Goal: Find specific page/section: Find specific page/section

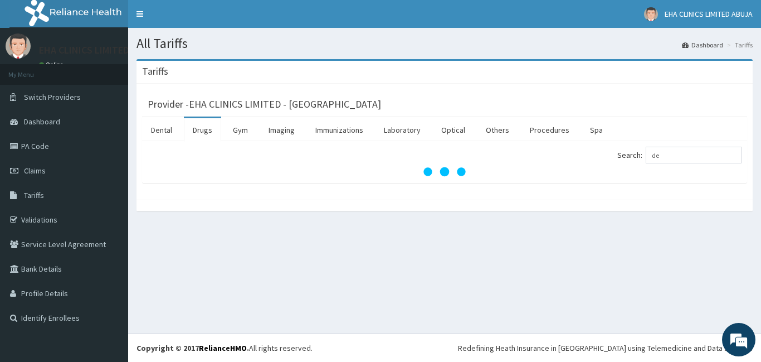
type input "d"
type input "f"
type input "dextrose"
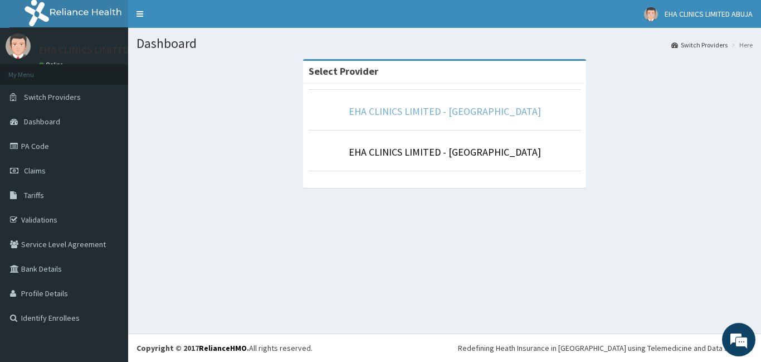
click at [414, 111] on link "EHA CLINICS LIMITED - [GEOGRAPHIC_DATA]" at bounding box center [445, 111] width 192 height 13
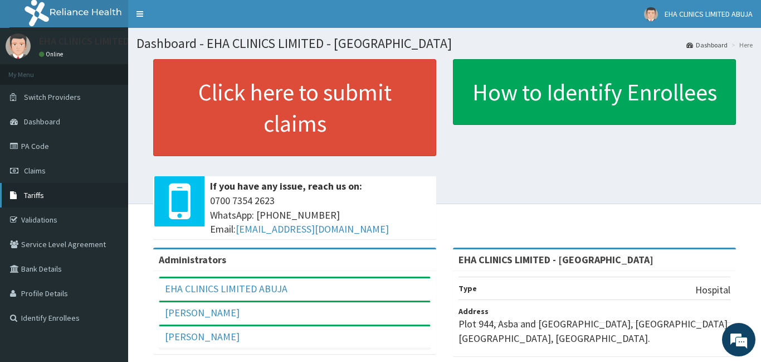
click at [31, 193] on span "Tariffs" at bounding box center [34, 195] width 20 height 10
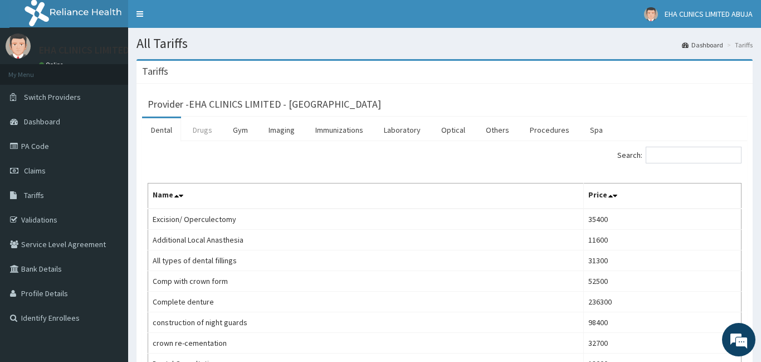
click at [205, 130] on link "Drugs" at bounding box center [202, 129] width 37 height 23
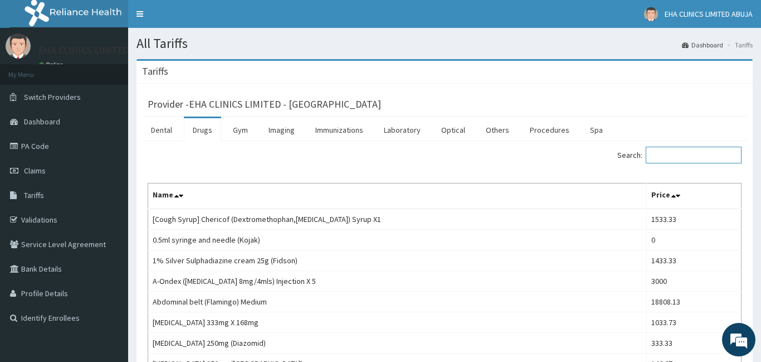
click at [674, 158] on input "Search:" at bounding box center [694, 155] width 96 height 17
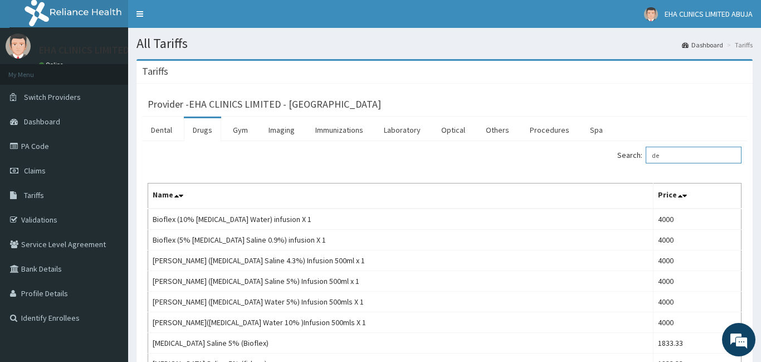
type input "d"
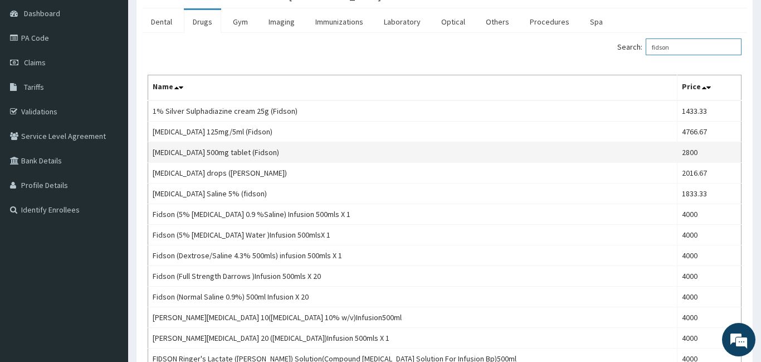
scroll to position [110, 0]
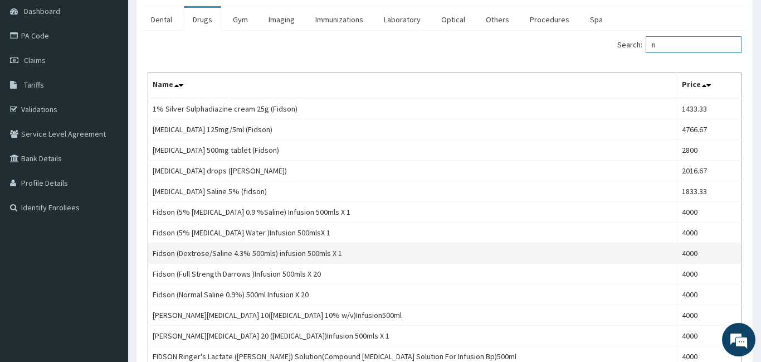
type input "f"
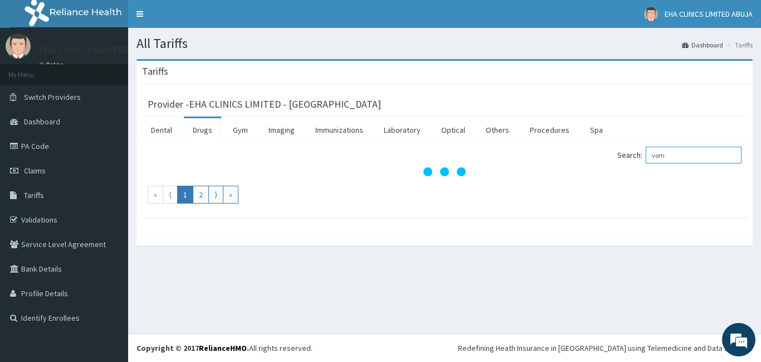
scroll to position [0, 0]
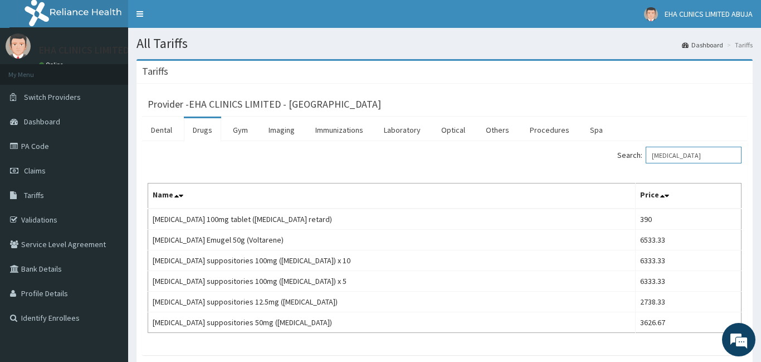
type input "voltaren"
